Goal: Navigation & Orientation: Find specific page/section

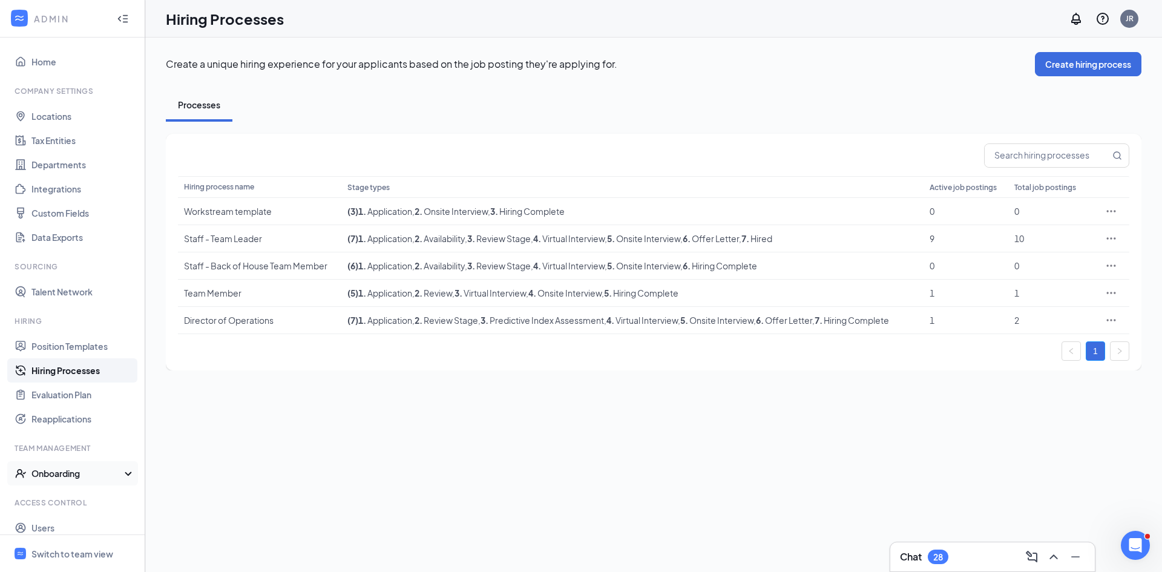
click at [26, 477] on icon "UserCheck" at bounding box center [21, 473] width 12 height 12
click at [56, 500] on link "Onboarding Processes" at bounding box center [83, 497] width 104 height 24
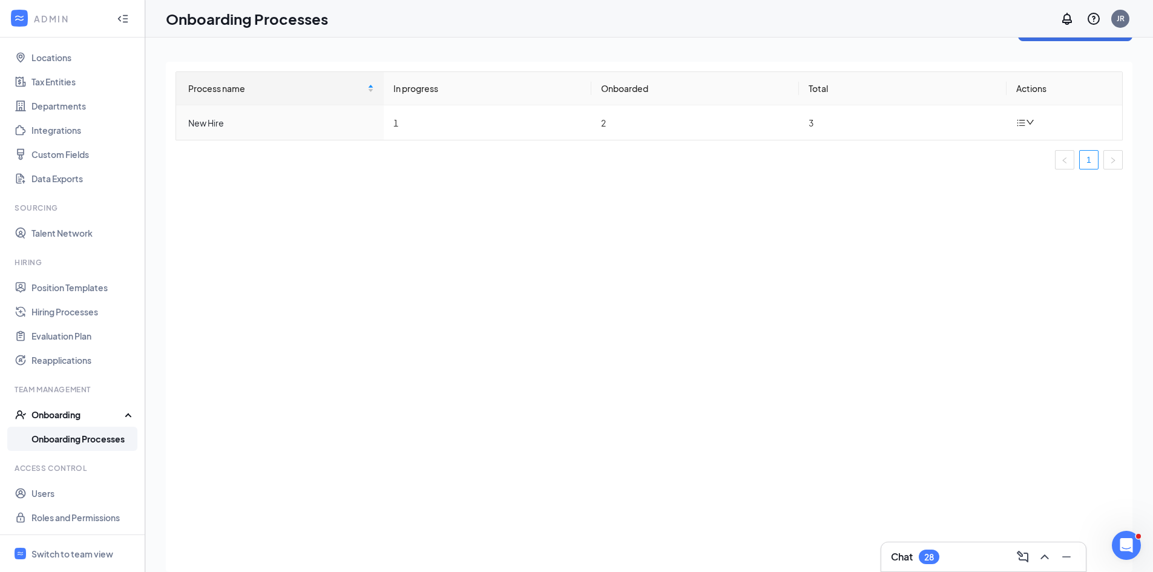
scroll to position [54, 0]
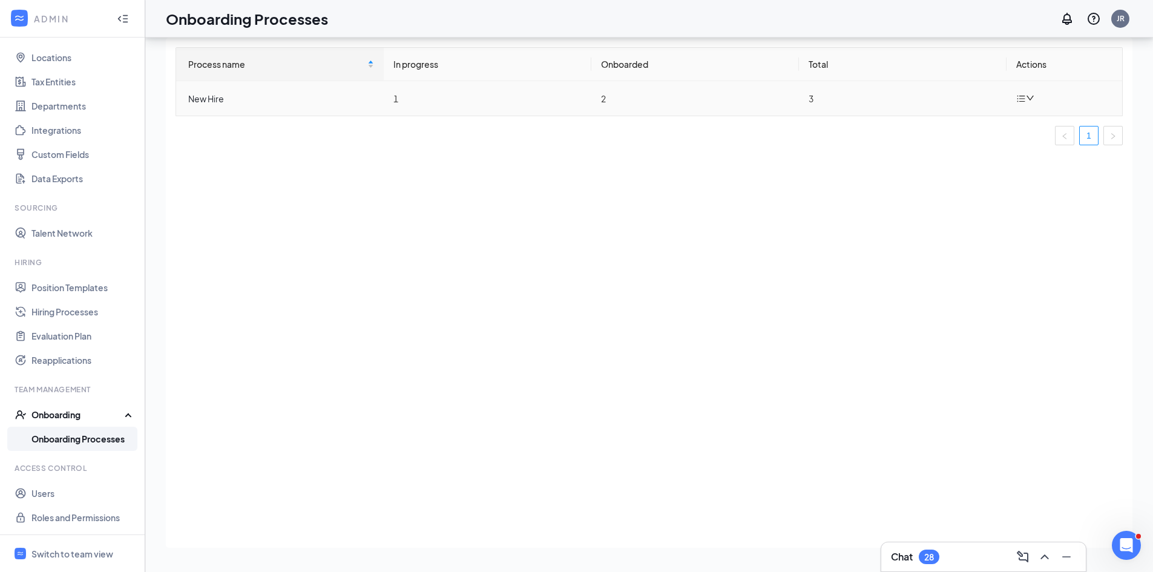
click at [409, 99] on td "1" at bounding box center [488, 98] width 208 height 35
click at [398, 101] on td "1" at bounding box center [488, 98] width 208 height 35
click at [208, 105] on td "New Hire" at bounding box center [280, 98] width 208 height 35
click at [67, 542] on span "Switch to team view" at bounding box center [83, 553] width 104 height 37
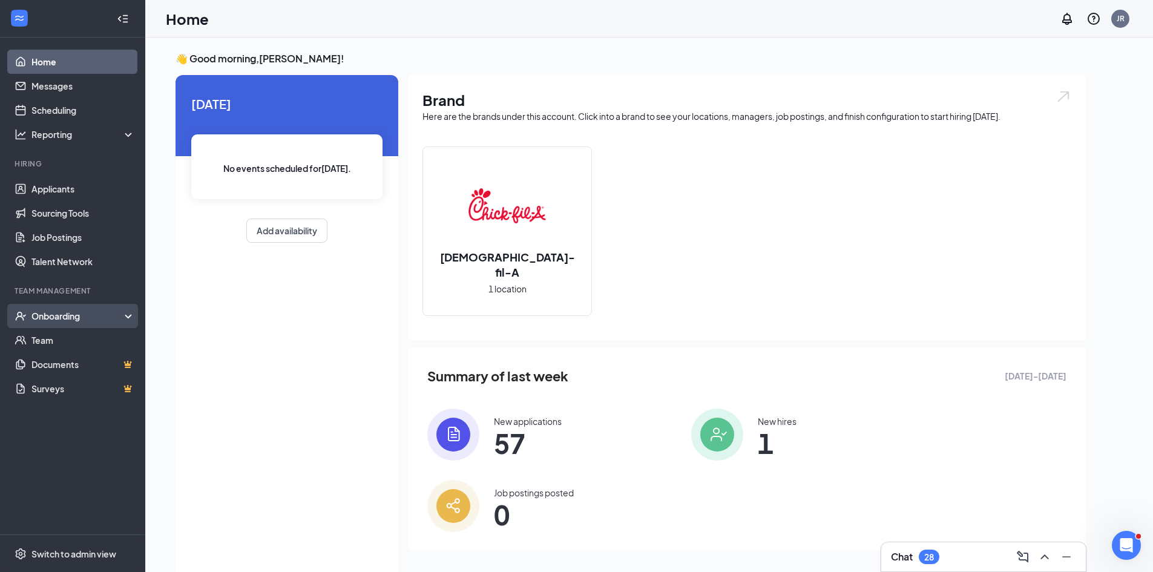
click at [58, 314] on div "Onboarding" at bounding box center [77, 316] width 93 height 12
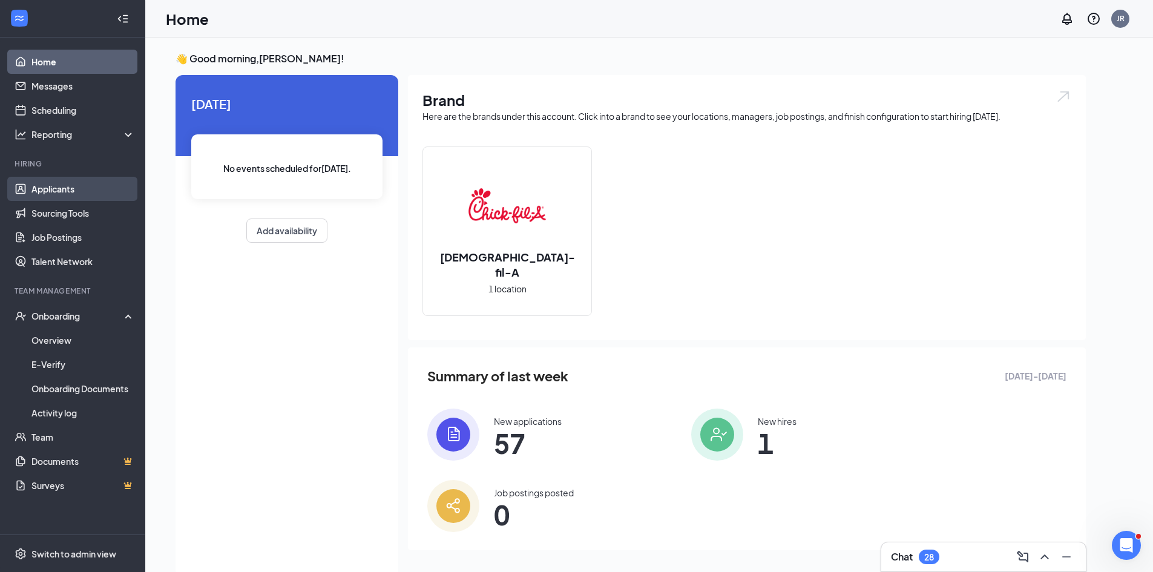
click at [53, 193] on link "Applicants" at bounding box center [83, 189] width 104 height 24
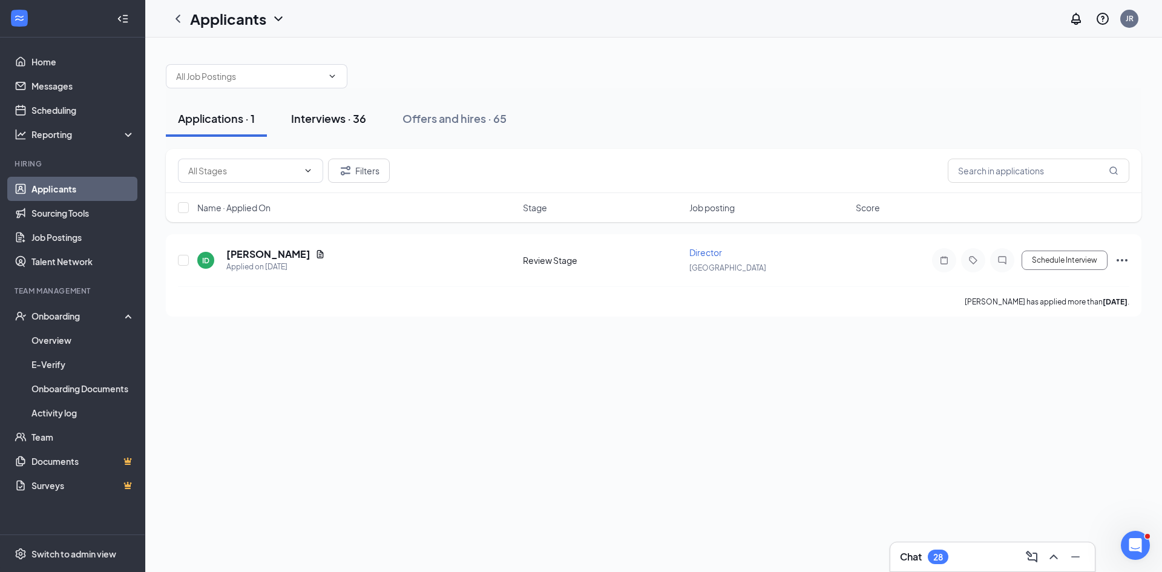
click at [300, 116] on div "Interviews · 36" at bounding box center [328, 118] width 75 height 15
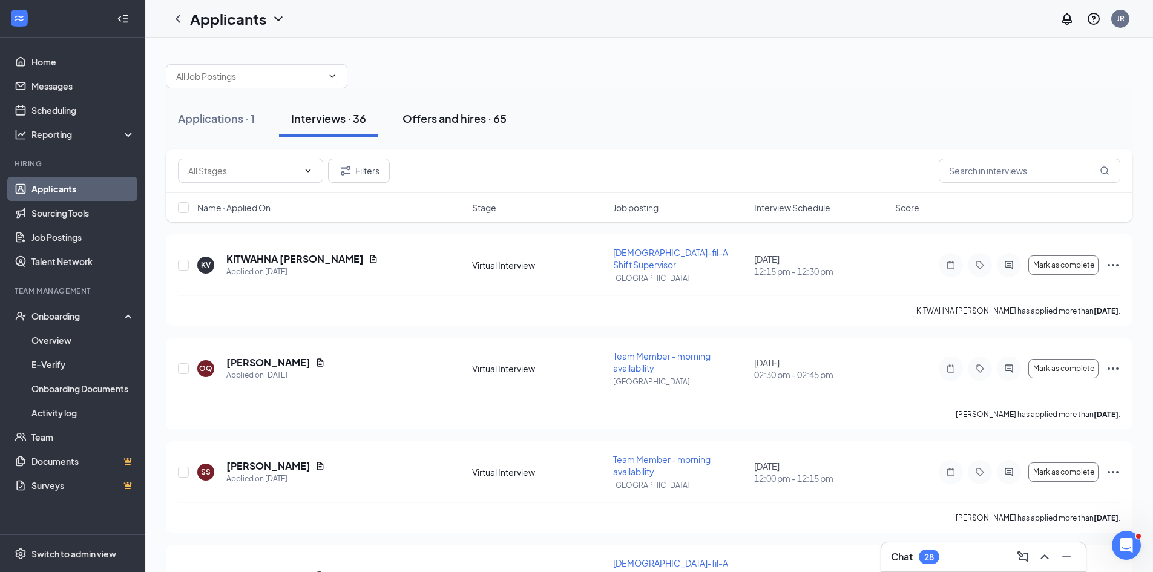
click at [421, 119] on div "Offers and hires · 65" at bounding box center [455, 118] width 104 height 15
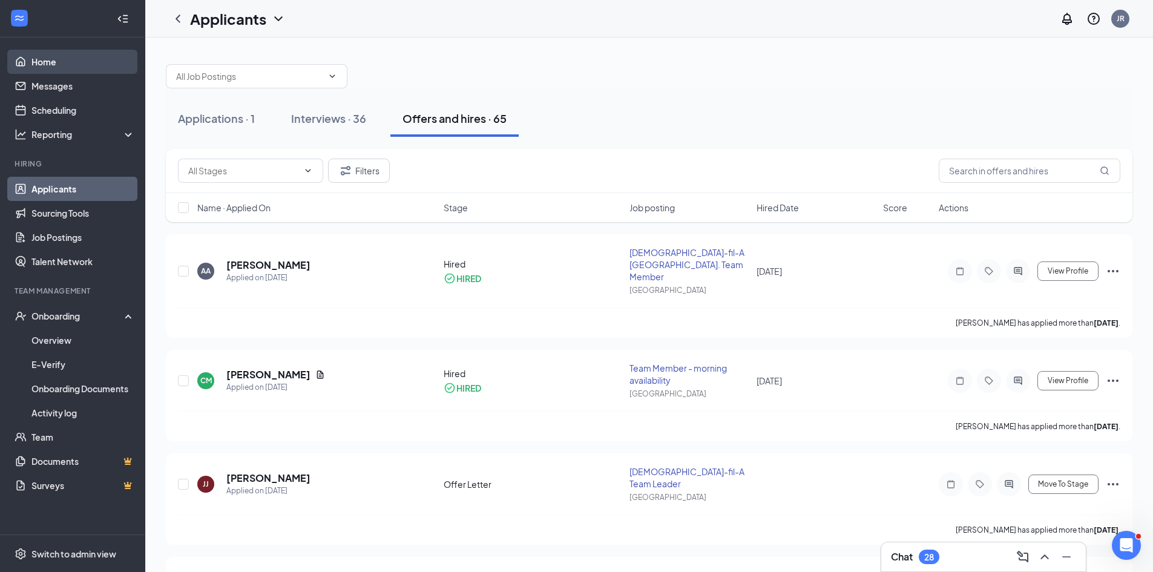
click at [70, 64] on link "Home" at bounding box center [83, 62] width 104 height 24
